Goal: Complete application form

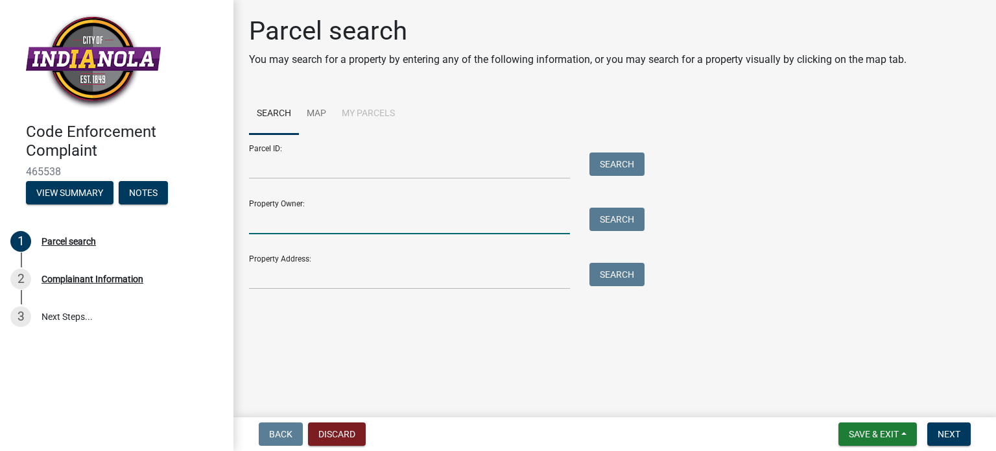
click at [281, 209] on input "Property Owner:" at bounding box center [409, 220] width 321 height 27
click at [283, 260] on div "Property Address: Search" at bounding box center [443, 266] width 389 height 45
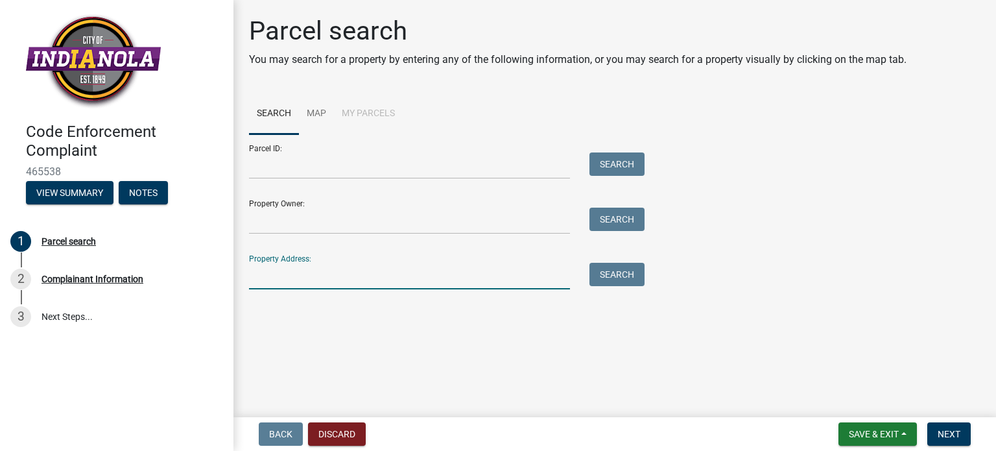
click at [281, 270] on input "Property Address:" at bounding box center [409, 276] width 321 height 27
type input "1220 s 4th"
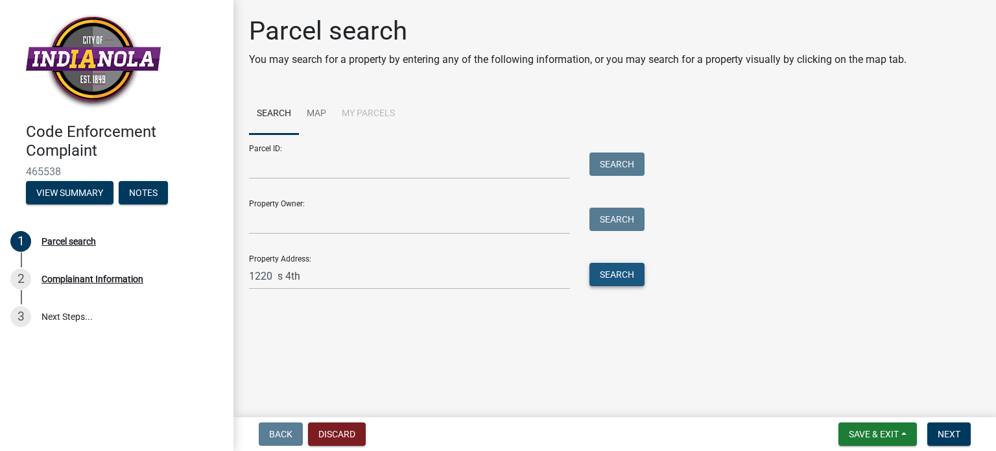
drag, startPoint x: 630, startPoint y: 275, endPoint x: 440, endPoint y: 336, distance: 200.3
click at [629, 276] on button "Search" at bounding box center [616, 274] width 55 height 23
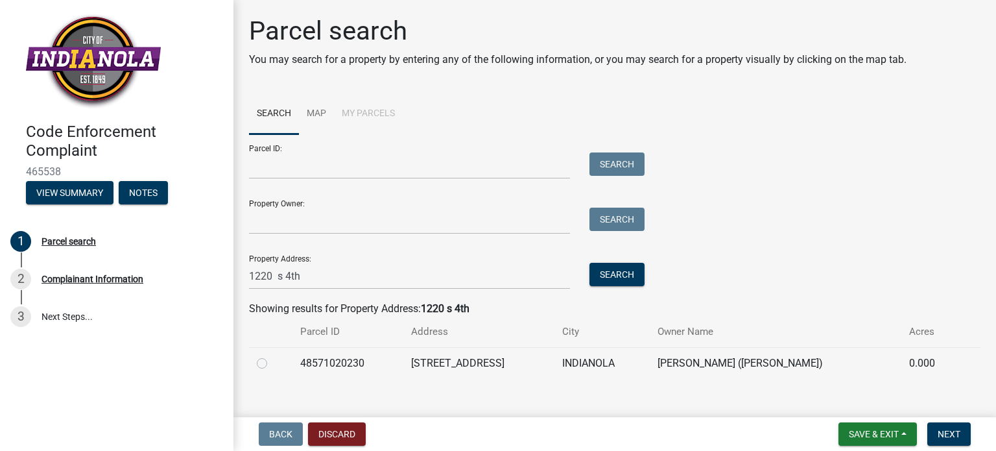
click at [267, 367] on div at bounding box center [271, 363] width 28 height 16
click at [272, 355] on label at bounding box center [272, 355] width 0 height 0
click at [272, 364] on input "radio" at bounding box center [276, 359] width 8 height 8
radio input "true"
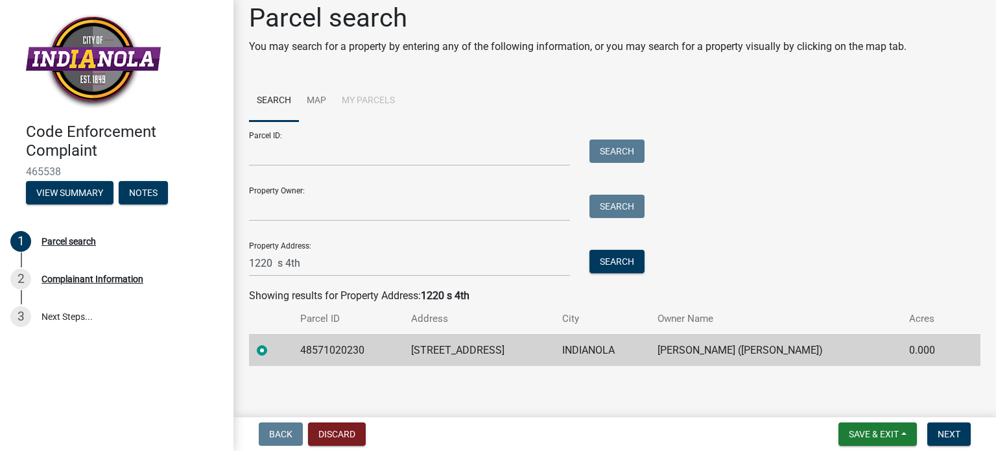
scroll to position [17, 0]
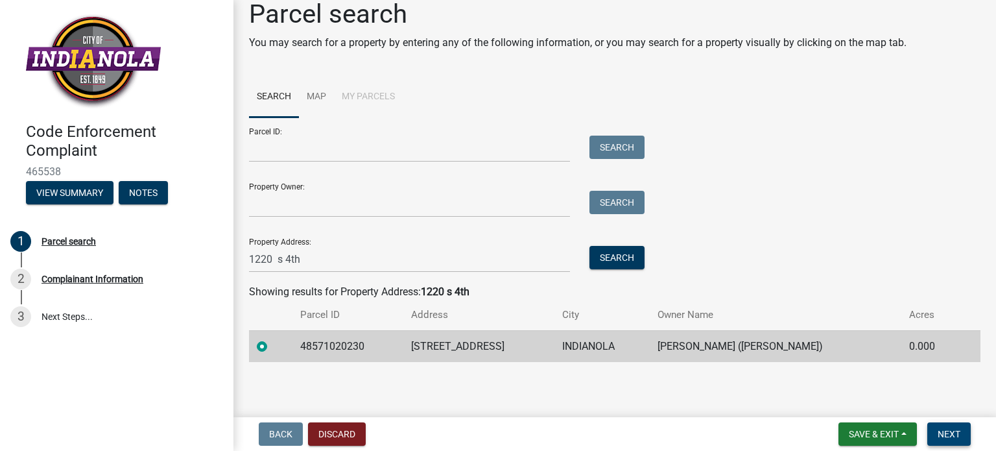
click at [954, 430] on span "Next" at bounding box center [948, 433] width 23 height 10
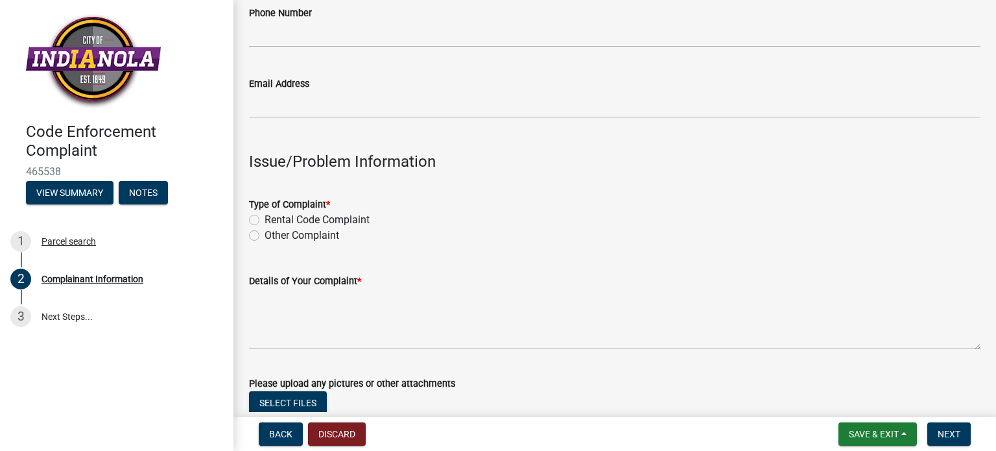
scroll to position [259, 0]
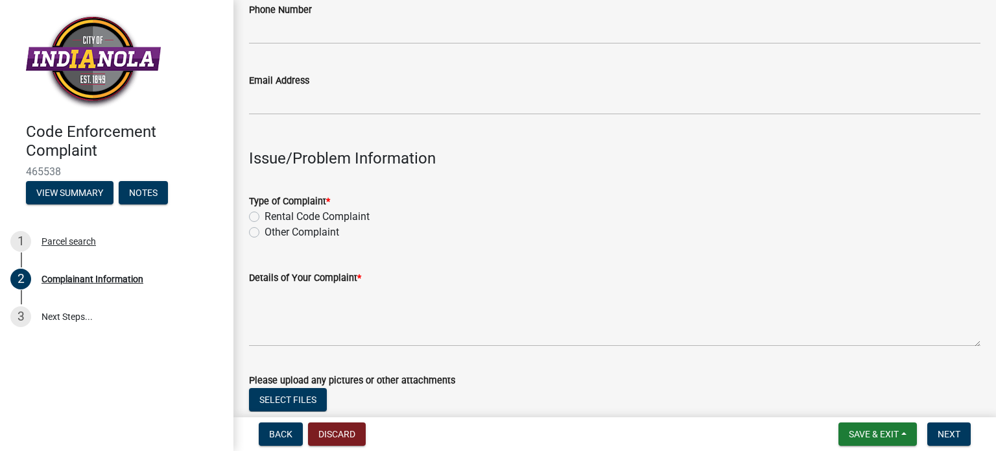
click at [264, 228] on label "Other Complaint" at bounding box center [301, 232] width 75 height 16
click at [264, 228] on input "Other Complaint" at bounding box center [268, 228] width 8 height 8
radio input "true"
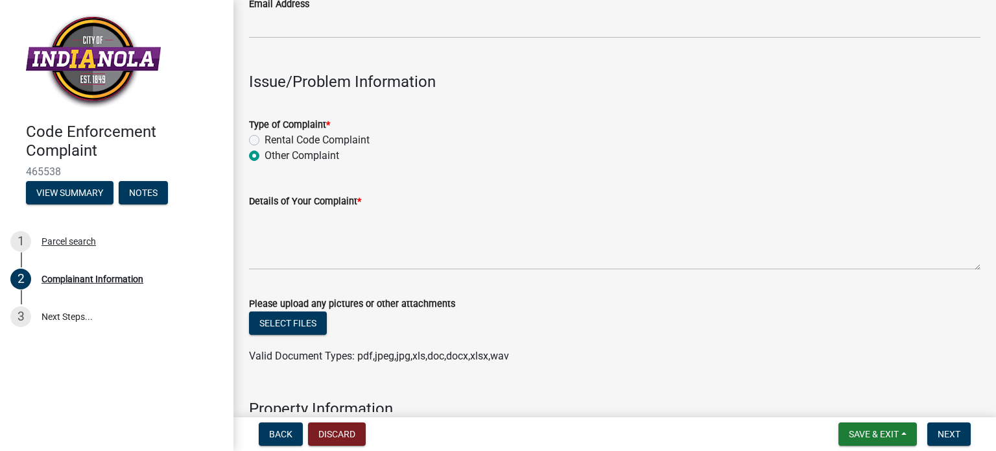
scroll to position [324, 0]
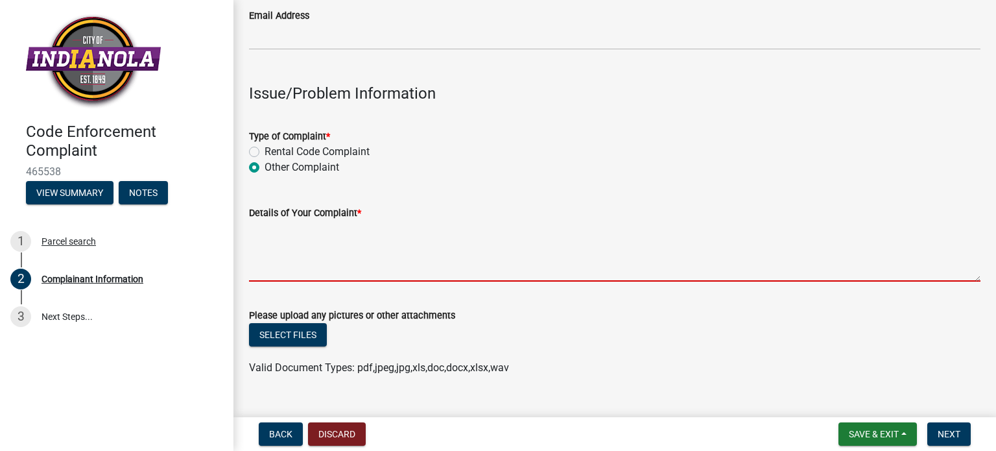
click at [310, 257] on textarea "Details of Your Complaint *" at bounding box center [614, 250] width 731 height 61
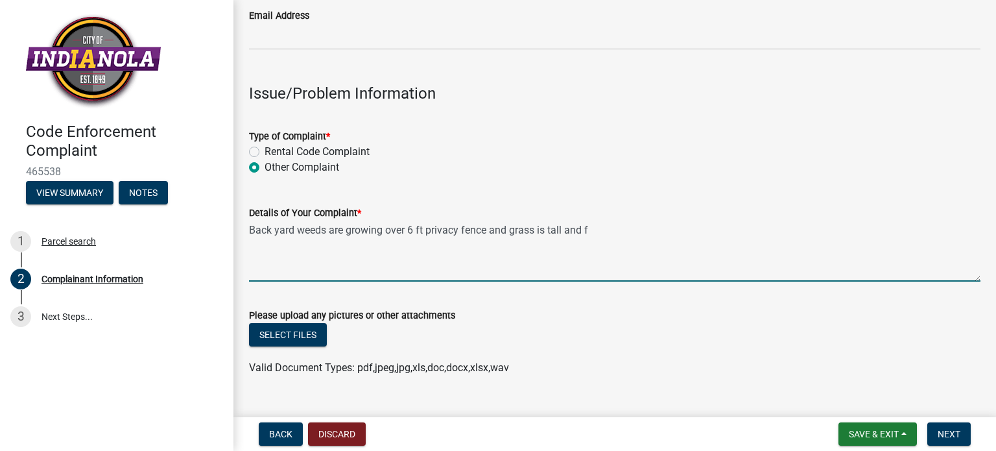
type textarea "Back yard weeds are growing over 6 ft privacy fence and grass is tall and"
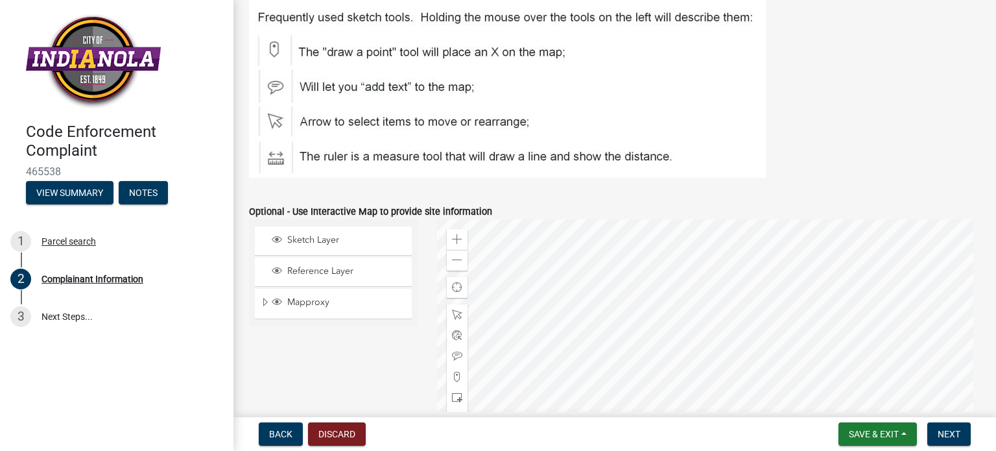
scroll to position [1491, 0]
